Goal: Navigation & Orientation: Find specific page/section

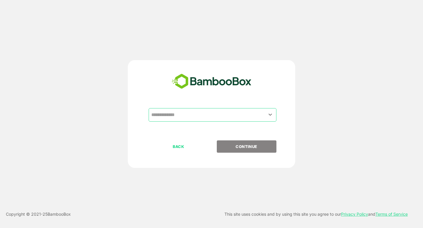
click at [179, 112] on input "text" at bounding box center [212, 114] width 125 height 11
click at [271, 114] on icon "Open" at bounding box center [269, 114] width 7 height 7
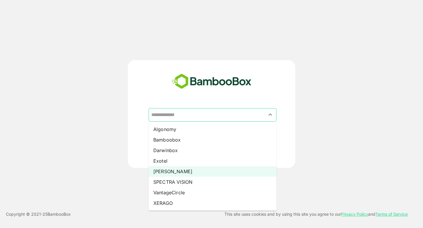
click at [172, 172] on li "[PERSON_NAME]" at bounding box center [212, 171] width 128 height 11
type input "*****"
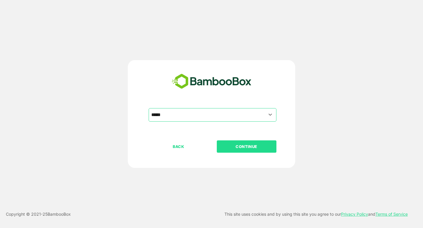
click at [232, 151] on button "CONTINUE" at bounding box center [247, 147] width 60 height 12
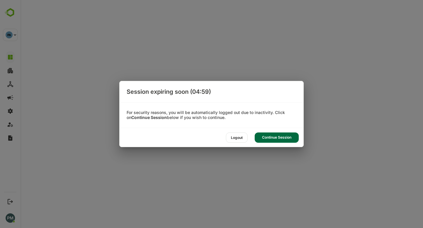
click at [276, 139] on div "Continue Session" at bounding box center [276, 138] width 44 height 10
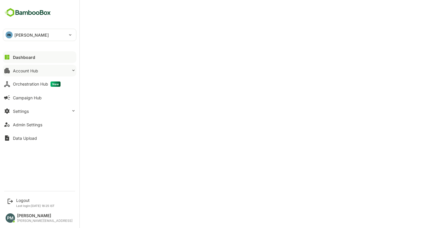
click at [38, 70] on button "Account Hub" at bounding box center [39, 71] width 73 height 12
click at [36, 70] on div "Account Hub" at bounding box center [25, 70] width 25 height 5
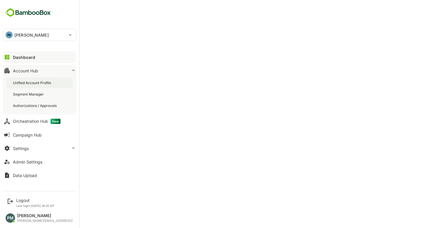
click at [52, 82] on div "Unified Account Profile" at bounding box center [32, 82] width 39 height 5
click at [12, 57] on button "Dashboard" at bounding box center [39, 57] width 73 height 12
